Goal: Task Accomplishment & Management: Manage account settings

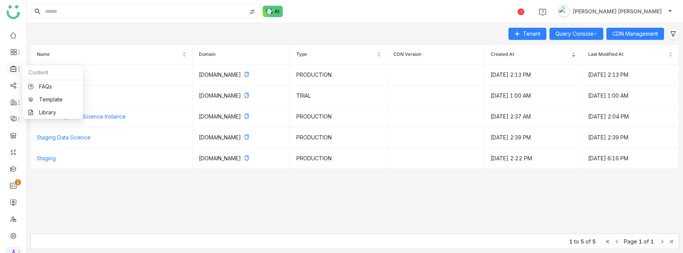
click at [13, 71] on icon at bounding box center [13, 68] width 7 height 7
click at [39, 112] on link "Library" at bounding box center [52, 112] width 49 height 5
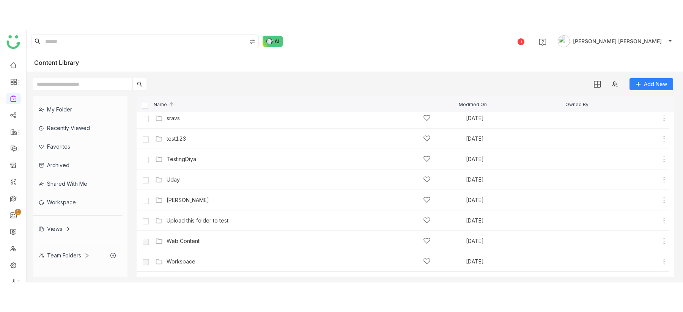
scroll to position [511, 0]
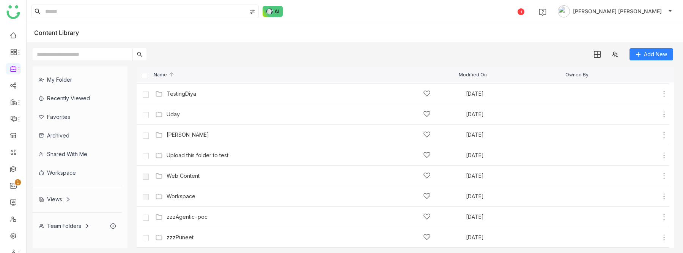
click at [288, 252] on div "My Folder Recently Viewed Favorites Archived Shared with me Workspace Views Tea…" at bounding box center [355, 156] width 656 height 193
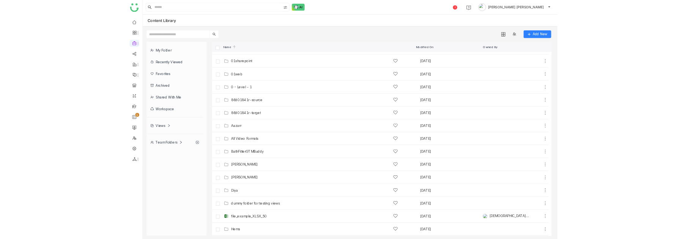
scroll to position [35, 0]
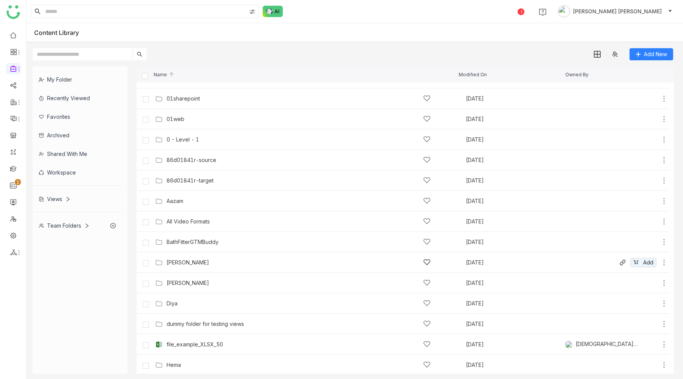
click at [176, 252] on div "[PERSON_NAME]" at bounding box center [188, 262] width 42 height 6
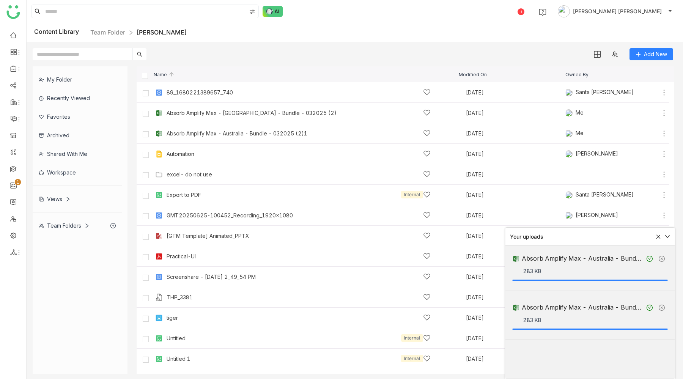
click at [657, 236] on icon at bounding box center [658, 236] width 5 height 5
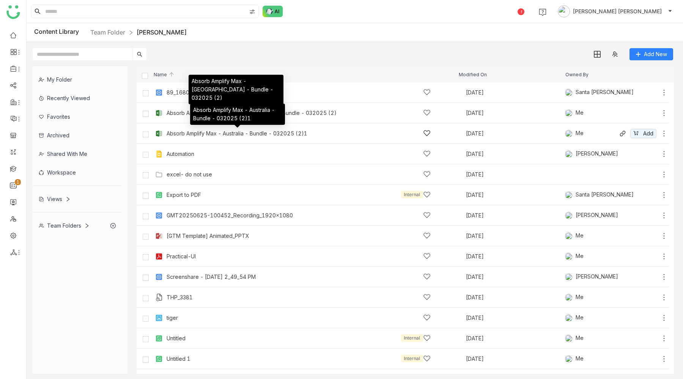
click at [251, 132] on div "Absorb Amplify Max - Australia - Bundle - 032025 (2)1" at bounding box center [237, 134] width 141 height 6
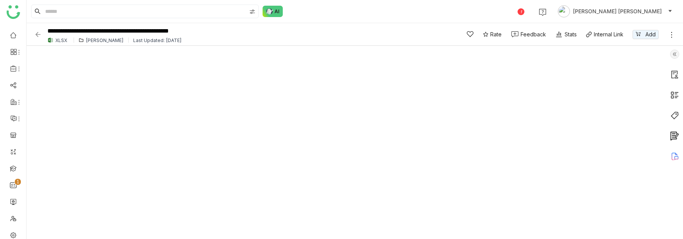
click at [89, 39] on div "[PERSON_NAME]" at bounding box center [105, 41] width 38 height 6
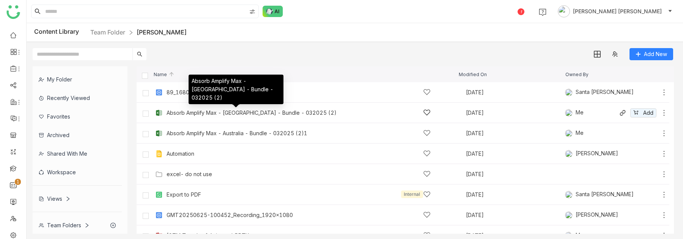
click at [239, 115] on div "Absorb Amplify Max - [GEOGRAPHIC_DATA] - Bundle - 032025 (2)" at bounding box center [252, 113] width 170 height 6
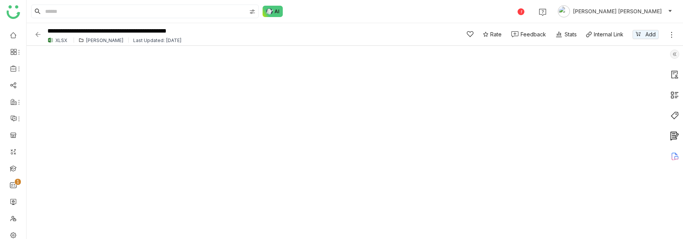
click at [39, 31] on img at bounding box center [38, 35] width 8 height 8
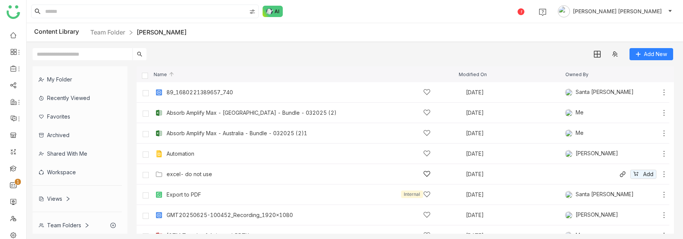
click at [196, 175] on div "excel- do not use" at bounding box center [190, 174] width 46 height 6
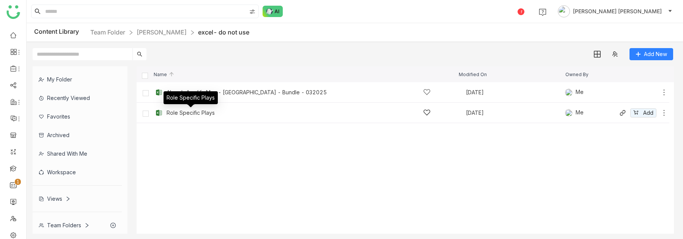
click at [191, 111] on div "Role Specific Plays" at bounding box center [191, 113] width 48 height 6
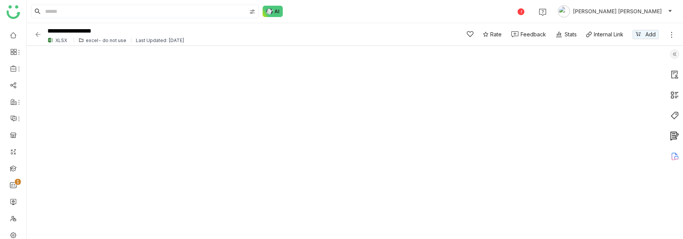
click at [40, 33] on img at bounding box center [38, 35] width 8 height 8
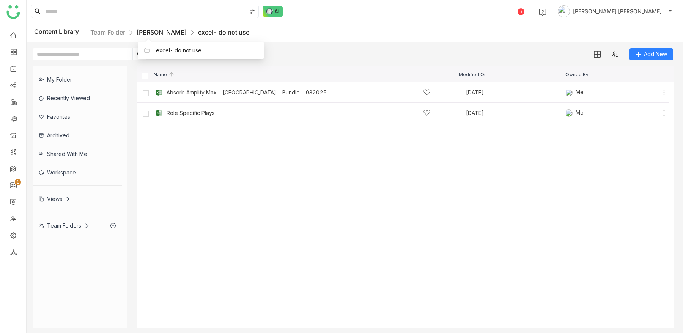
click at [140, 32] on link "[PERSON_NAME]" at bounding box center [162, 32] width 50 height 8
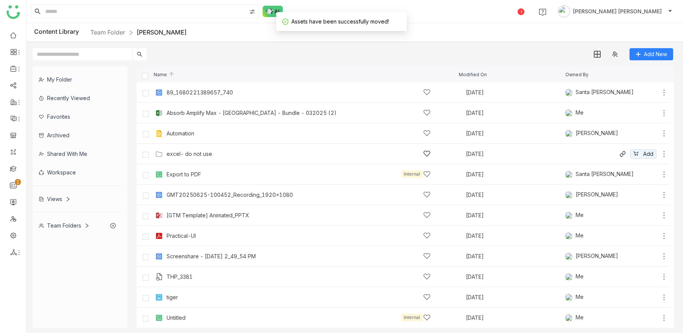
drag, startPoint x: 188, startPoint y: 113, endPoint x: 185, endPoint y: 157, distance: 43.7
click at [185, 157] on div "89_1680221389657_740 [DATE] [GEOGRAPHIC_DATA][PERSON_NAME] Add Absorb Amplify M…" at bounding box center [405, 215] width 537 height 266
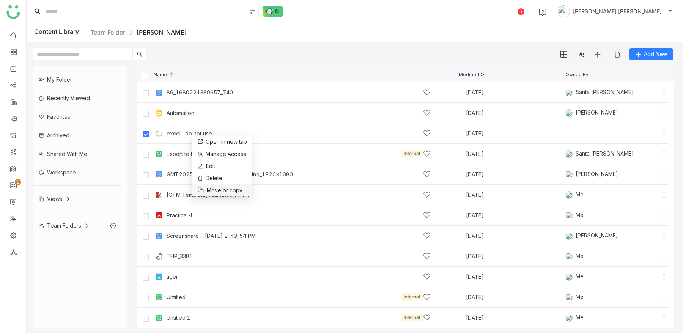
click at [216, 192] on span "Move or copy" at bounding box center [225, 190] width 36 height 8
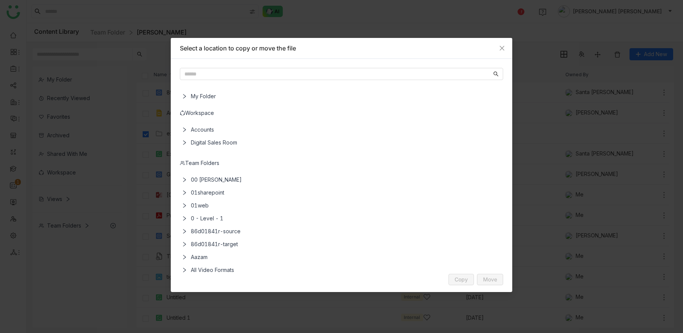
click at [201, 95] on span "My Folder" at bounding box center [343, 96] width 310 height 13
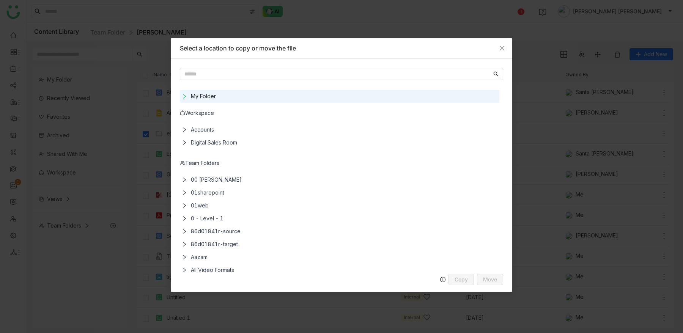
click at [185, 97] on icon at bounding box center [184, 96] width 5 height 5
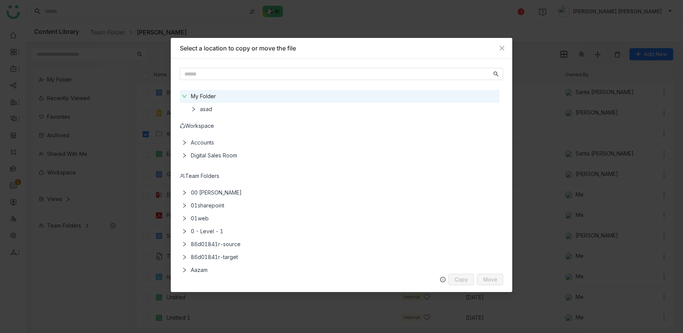
click at [204, 109] on span "asad" at bounding box center [347, 109] width 301 height 13
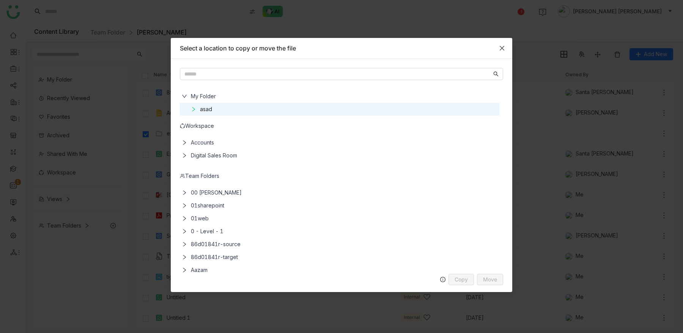
click at [500, 48] on icon "Close" at bounding box center [502, 48] width 6 height 6
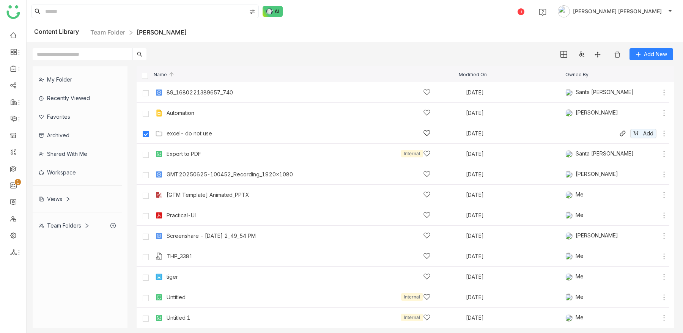
click at [663, 132] on icon at bounding box center [664, 134] width 8 height 8
click at [640, 122] on span "Move or copy" at bounding box center [636, 124] width 36 height 8
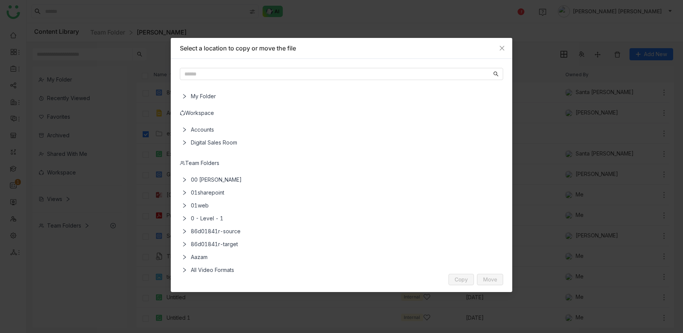
click at [186, 97] on icon at bounding box center [184, 96] width 5 height 5
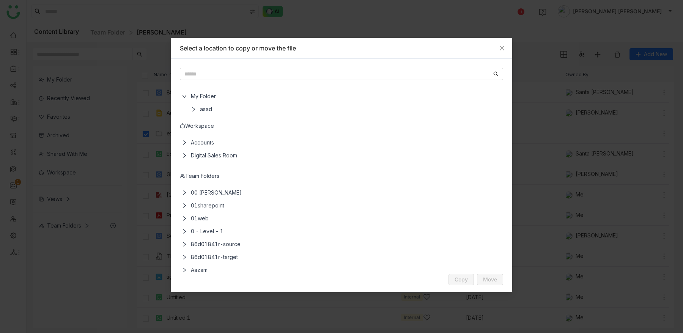
click at [201, 110] on span "asad" at bounding box center [347, 109] width 301 height 13
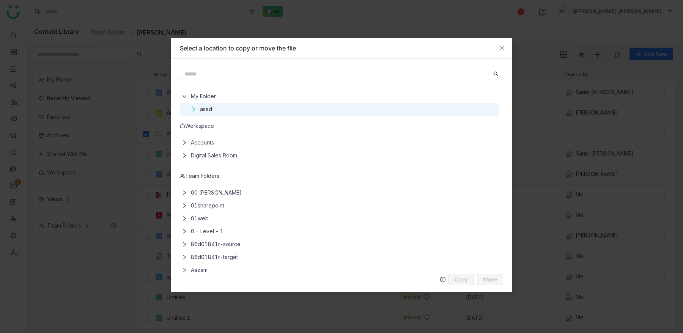
click at [192, 111] on icon at bounding box center [193, 109] width 3 height 5
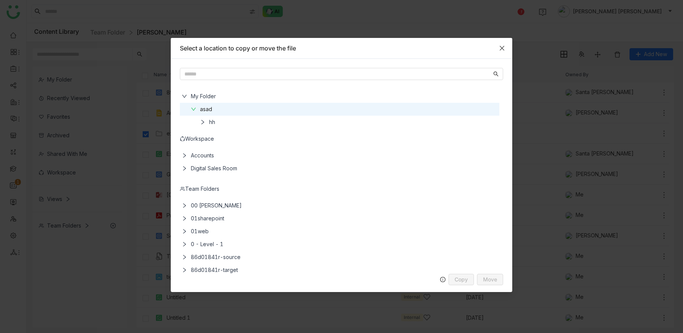
click at [502, 45] on icon "Close" at bounding box center [502, 48] width 6 height 6
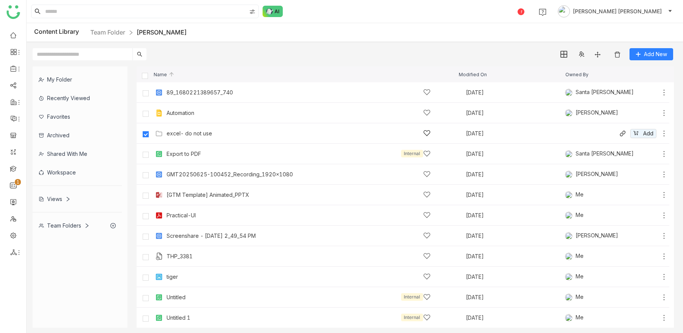
click at [184, 128] on div "excel- do not use [DATE] Add" at bounding box center [410, 133] width 514 height 12
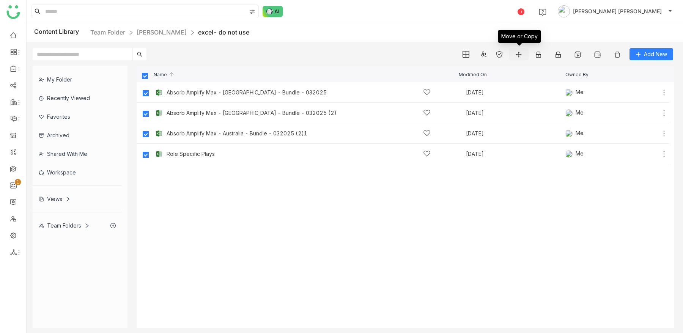
click at [521, 55] on img at bounding box center [519, 55] width 8 height 8
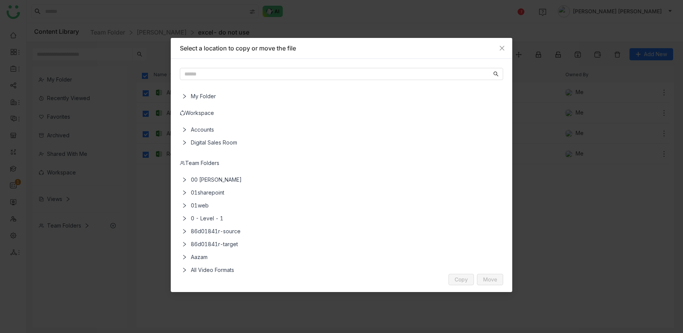
click at [185, 96] on icon at bounding box center [184, 96] width 5 height 5
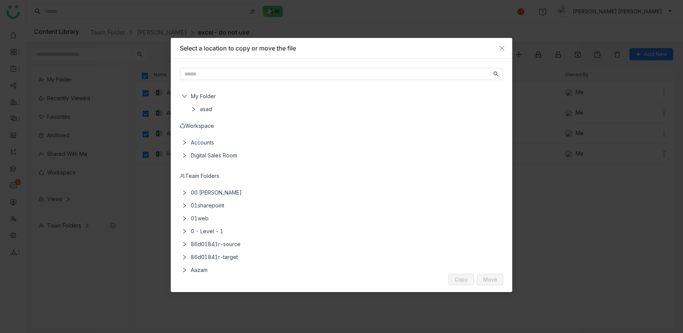
click at [204, 110] on span "asad" at bounding box center [347, 109] width 301 height 13
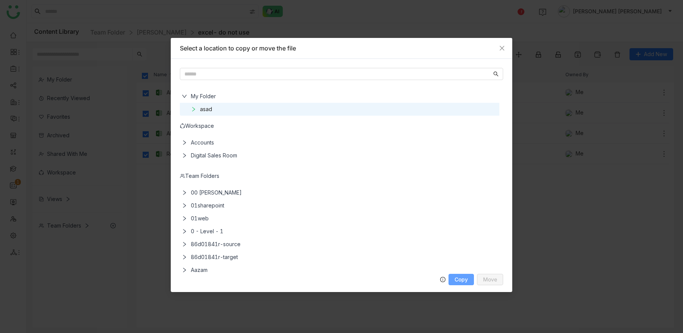
click at [460, 252] on span "Copy" at bounding box center [460, 280] width 13 height 6
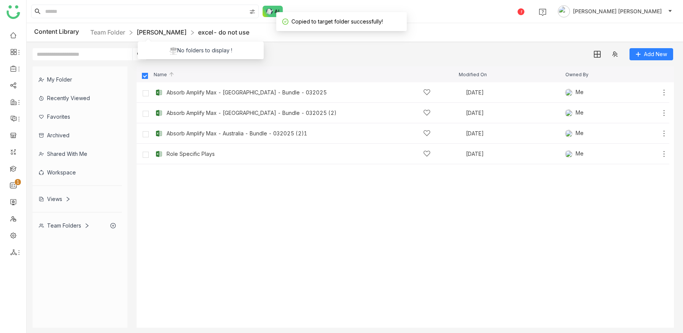
click at [153, 30] on link "[PERSON_NAME]" at bounding box center [162, 32] width 50 height 8
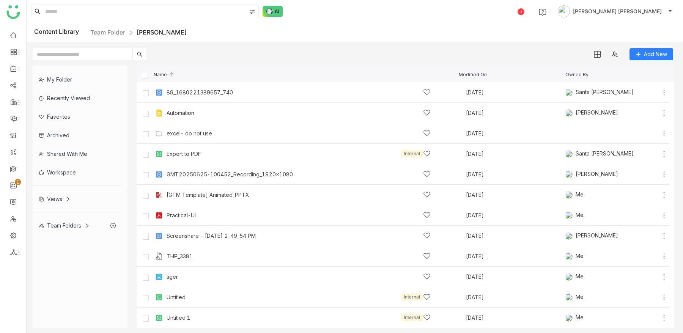
click at [149, 32] on link "[PERSON_NAME]" at bounding box center [162, 32] width 50 height 8
click at [168, 51] on div "excel- do not use" at bounding box center [179, 50] width 46 height 8
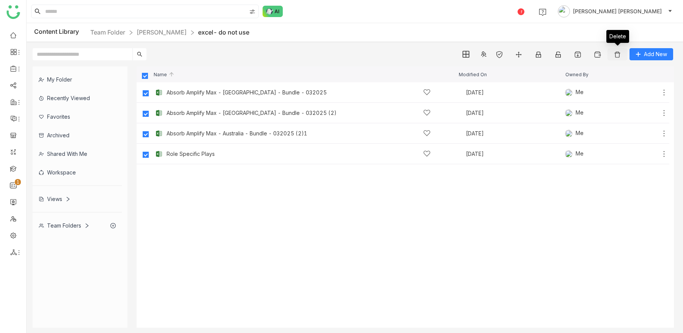
click at [618, 55] on img at bounding box center [617, 55] width 8 height 8
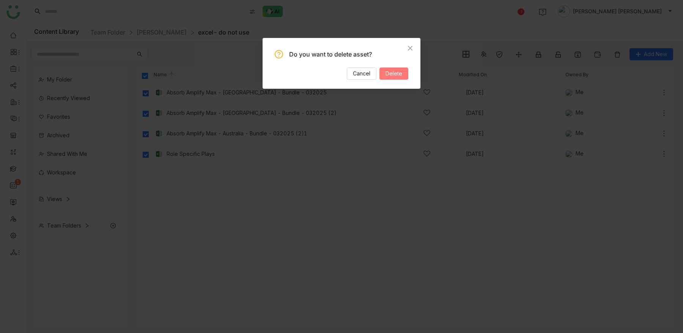
click at [397, 75] on span "Delete" at bounding box center [393, 73] width 17 height 8
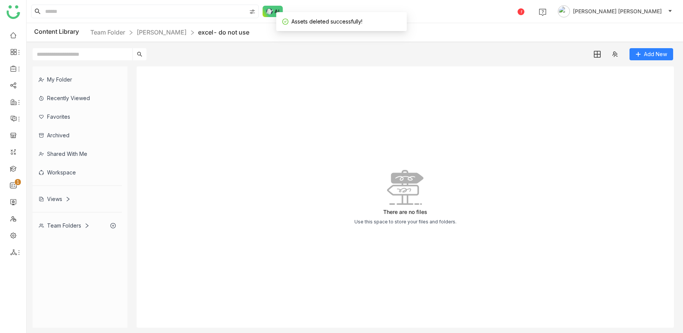
click at [74, 81] on div "My Folder" at bounding box center [77, 79] width 89 height 19
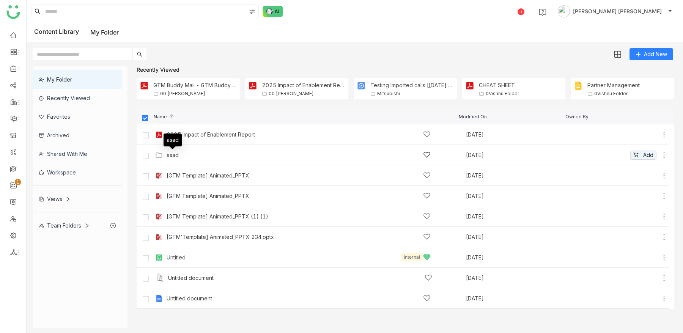
click at [178, 156] on div "asad" at bounding box center [173, 155] width 12 height 6
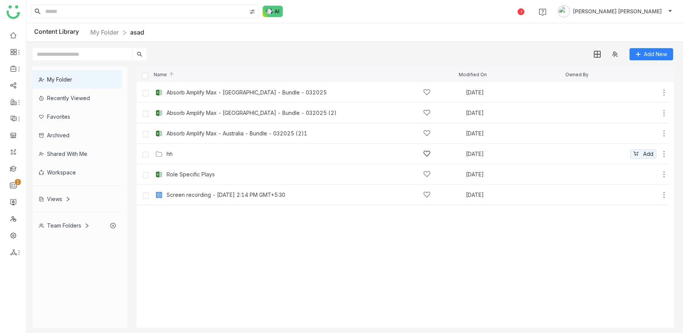
click at [170, 158] on div "hh [DATE] Add" at bounding box center [410, 154] width 514 height 12
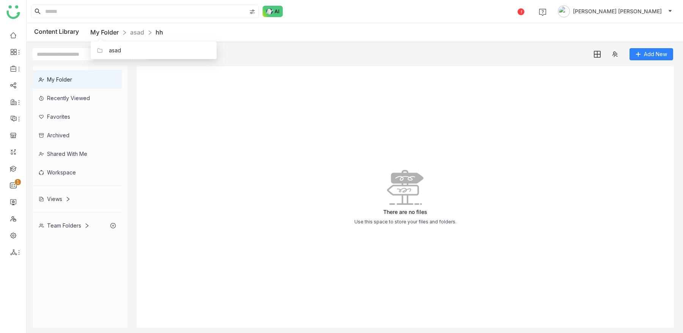
click at [107, 31] on link "My Folder" at bounding box center [104, 32] width 28 height 8
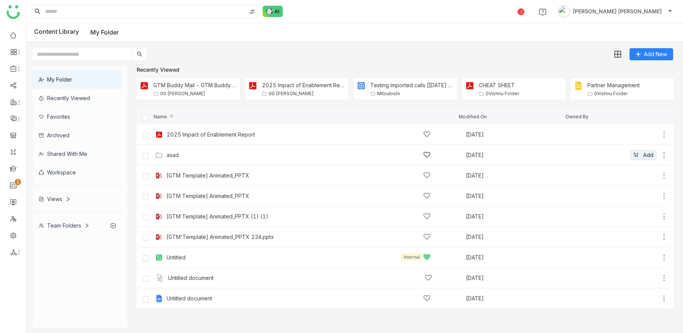
click at [664, 155] on icon at bounding box center [664, 155] width 8 height 8
click at [628, 124] on span "Edit" at bounding box center [623, 122] width 9 height 8
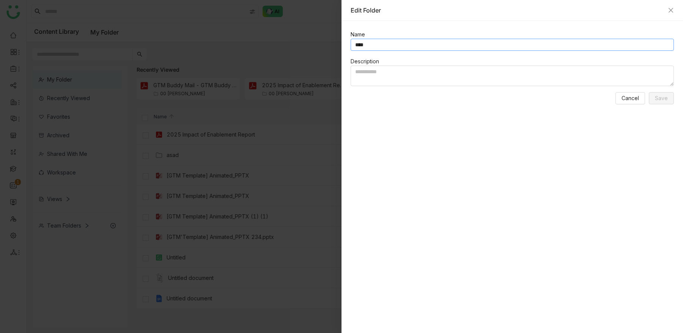
click at [370, 43] on input "****" at bounding box center [512, 45] width 323 height 12
type input "**********"
click button "Cancel" at bounding box center [630, 98] width 30 height 12
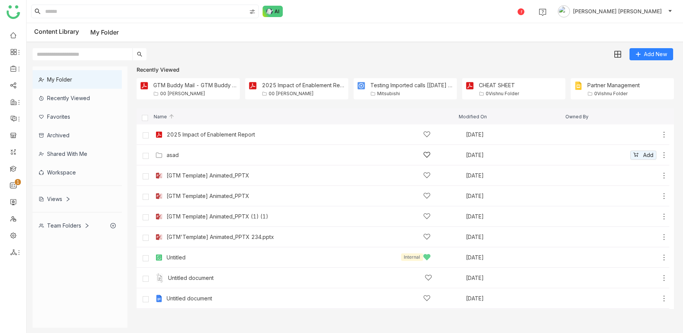
click at [181, 153] on div "asad" at bounding box center [299, 155] width 264 height 8
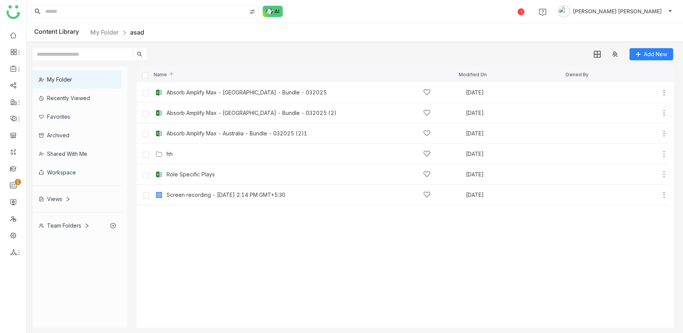
click at [114, 36] on nz-breadcrumb "My Folder asad" at bounding box center [117, 32] width 54 height 9
click at [109, 30] on link "My Folder" at bounding box center [104, 32] width 28 height 8
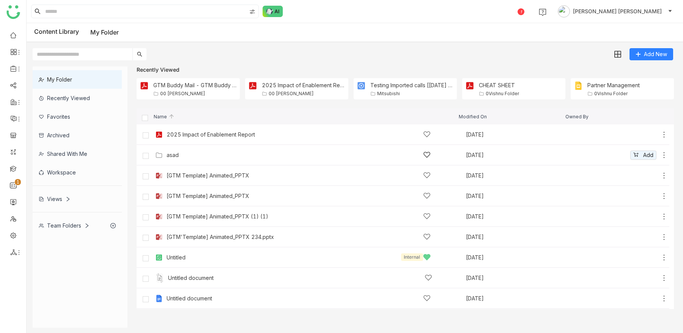
click at [665, 155] on icon at bounding box center [664, 155] width 8 height 8
click at [630, 124] on li "Edit" at bounding box center [635, 122] width 60 height 12
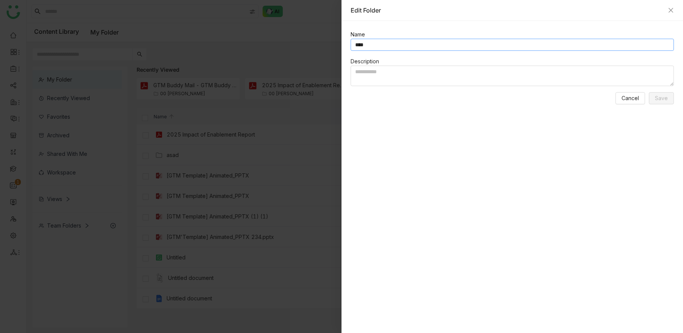
click at [382, 47] on input "****" at bounding box center [512, 45] width 323 height 12
type input "**********"
click at [663, 97] on span "Save" at bounding box center [661, 98] width 13 height 8
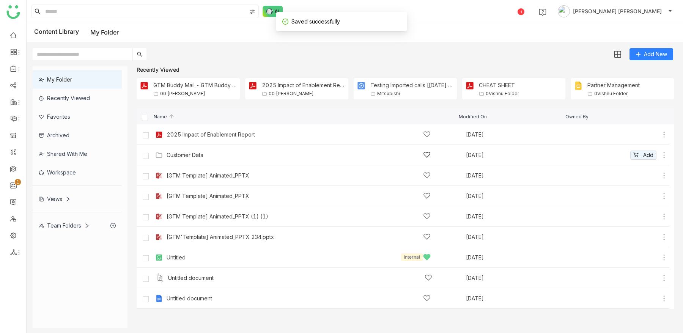
click at [191, 154] on div "Customer Data" at bounding box center [185, 155] width 37 height 6
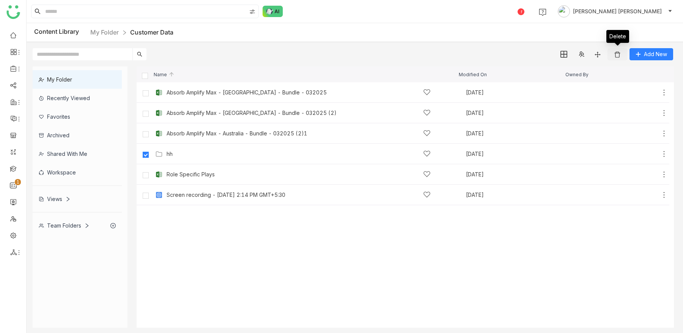
click at [616, 58] on img at bounding box center [617, 55] width 8 height 8
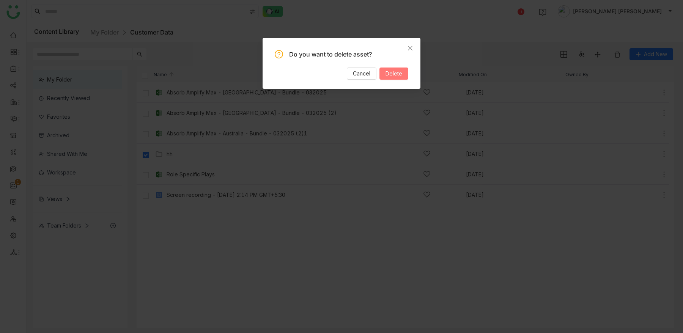
click at [394, 68] on button "Delete" at bounding box center [393, 74] width 29 height 12
